Goal: Check status

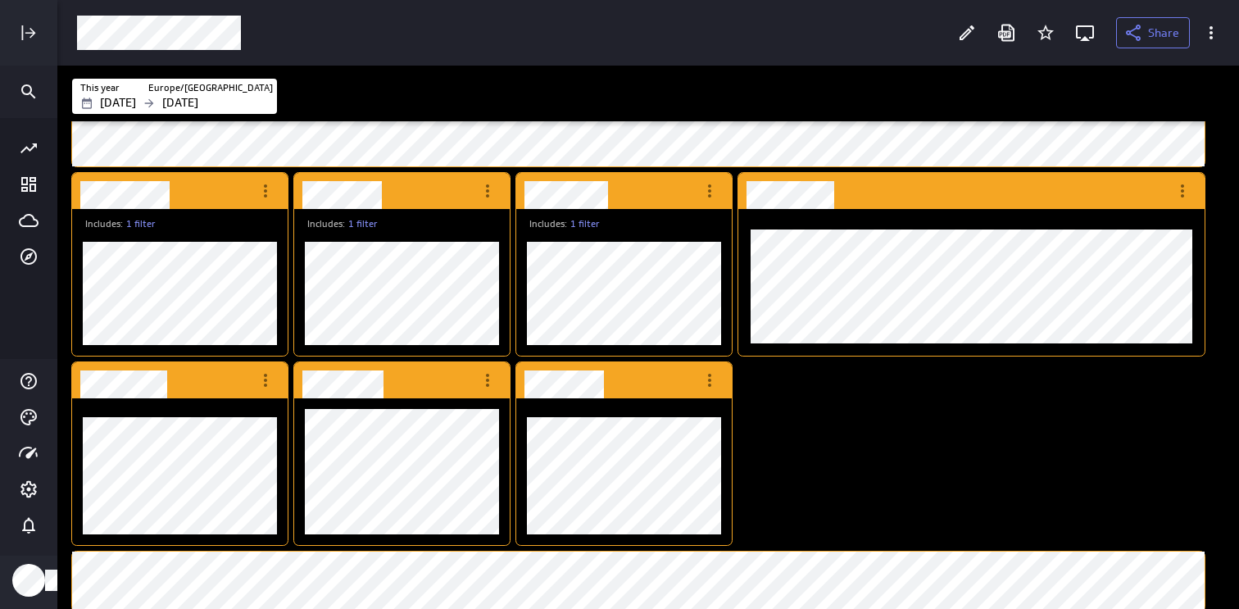
click at [381, 120] on div "This year [GEOGRAPHIC_DATA]/[GEOGRAPHIC_DATA] [DATE] [DATE] 10" at bounding box center [648, 94] width 1182 height 56
click at [345, 102] on div "10" at bounding box center [754, 95] width 938 height 23
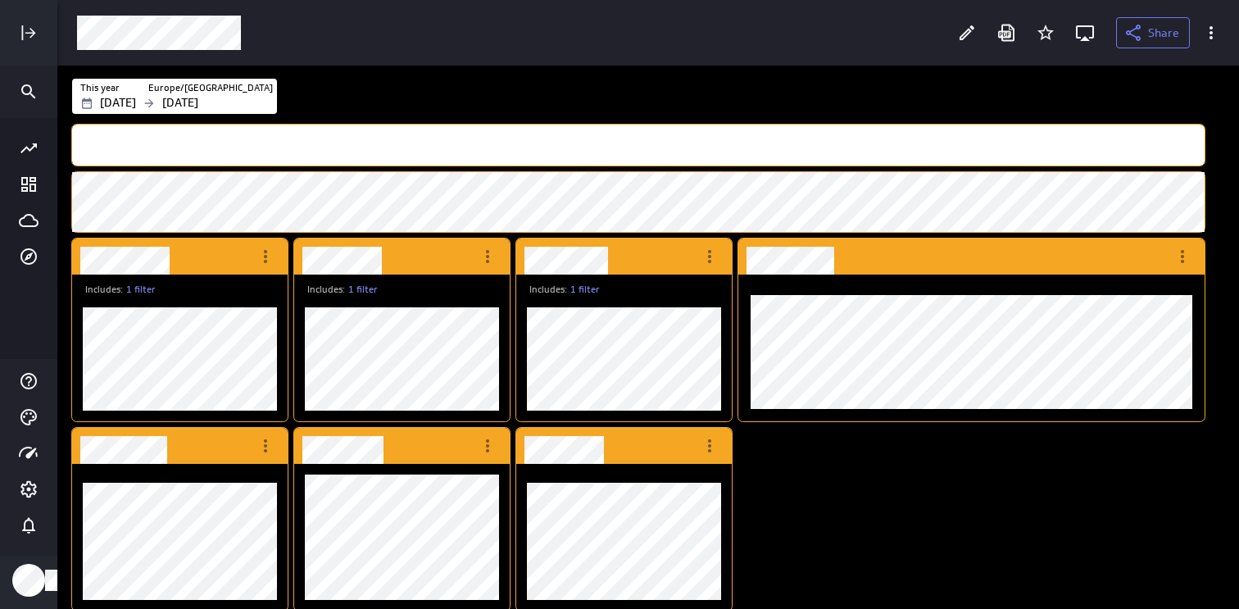
scroll to position [37, 1152]
